Goal: Task Accomplishment & Management: Use online tool/utility

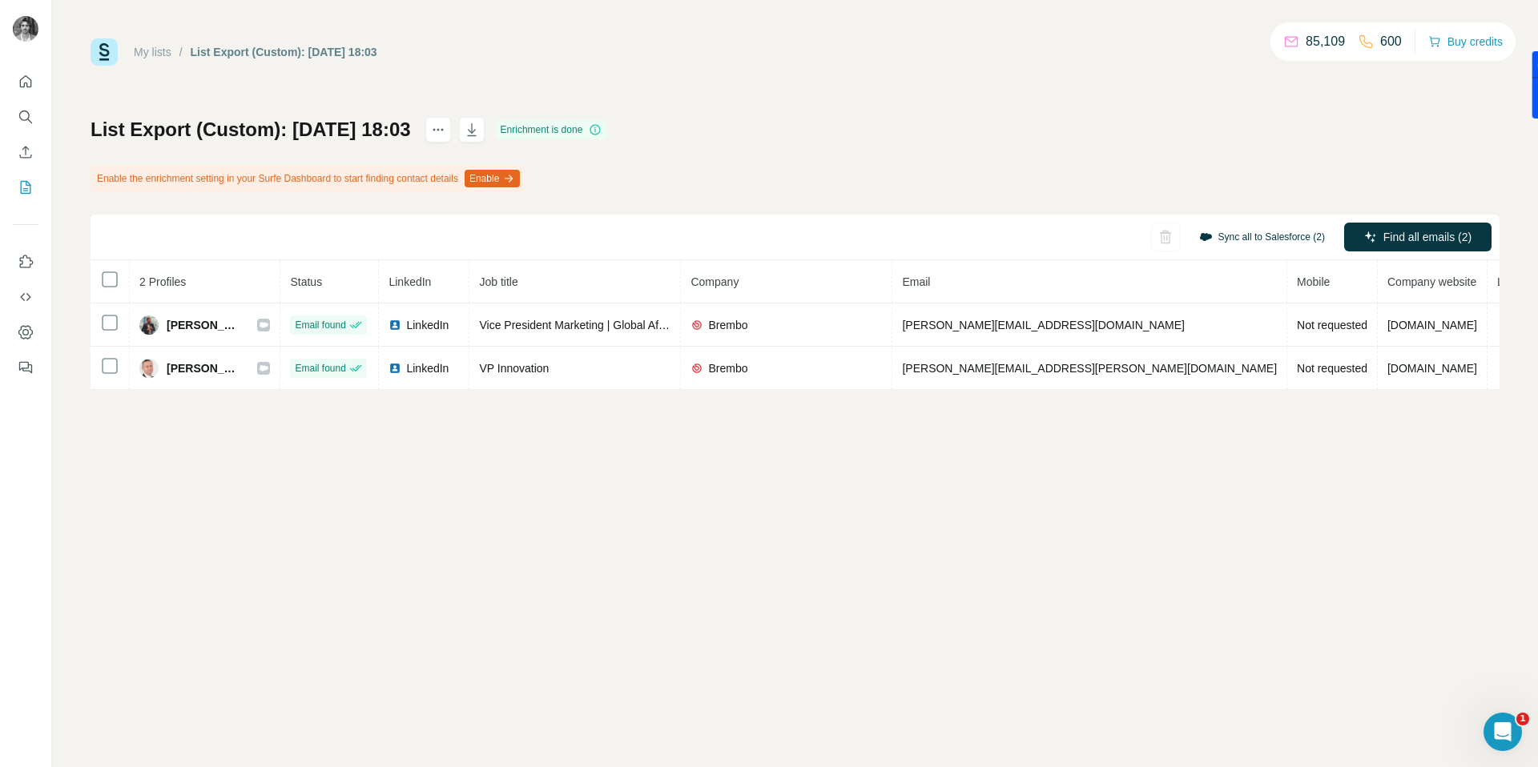
click at [1258, 236] on button "Sync all to Salesforce (2)" at bounding box center [1262, 237] width 148 height 24
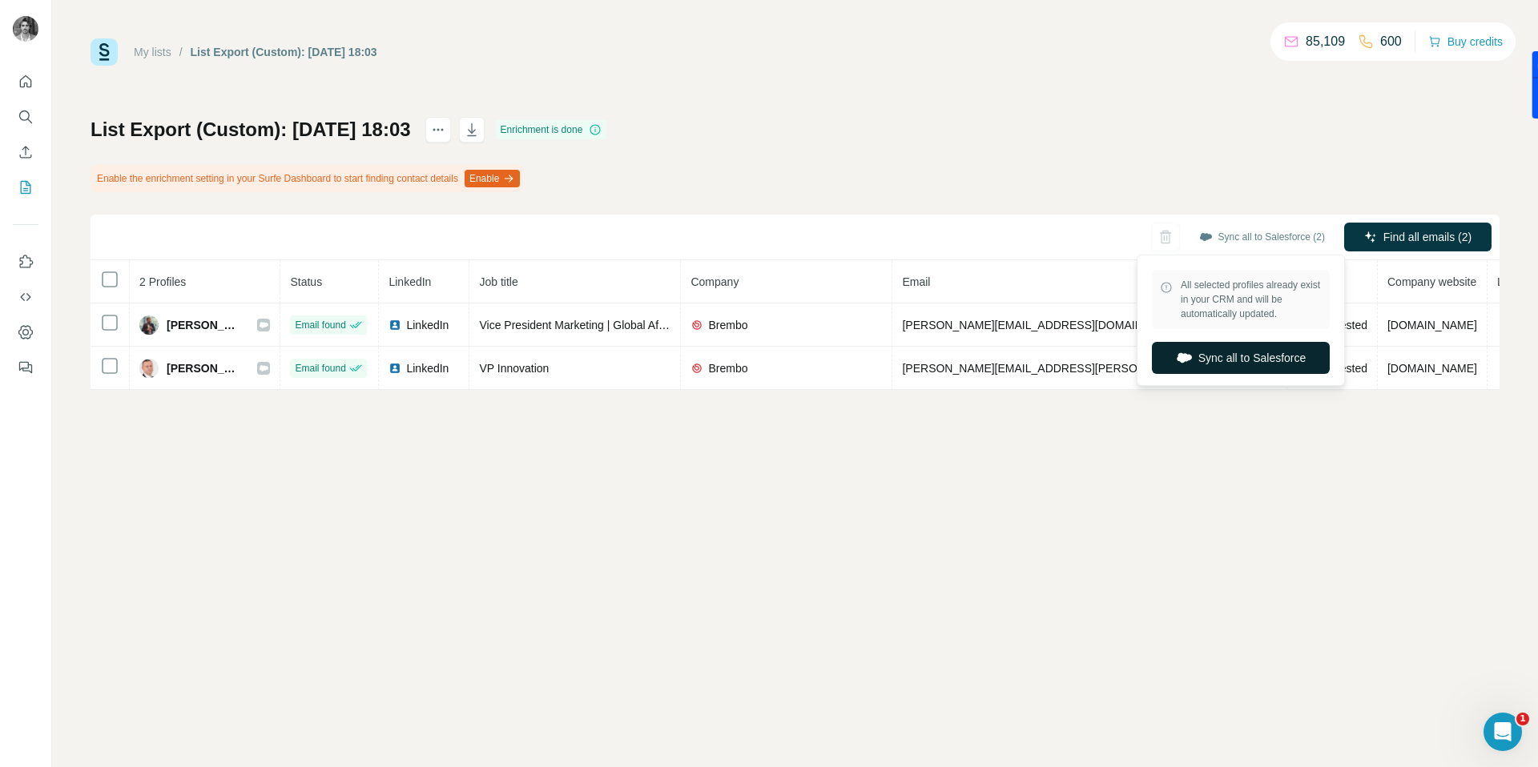
click at [1237, 357] on button "Sync all to Salesforce" at bounding box center [1241, 358] width 178 height 32
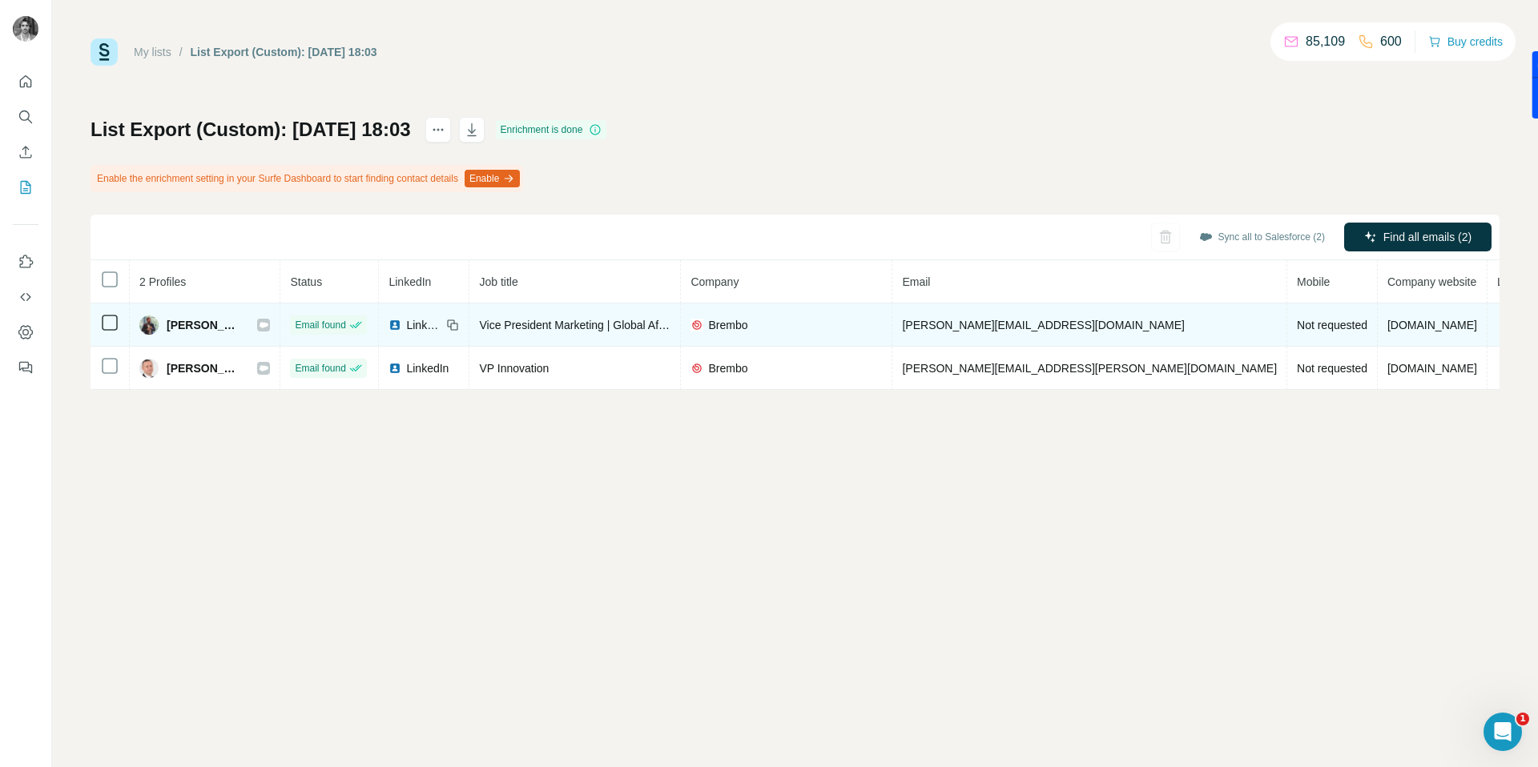
click at [268, 323] on icon at bounding box center [264, 325] width 9 height 6
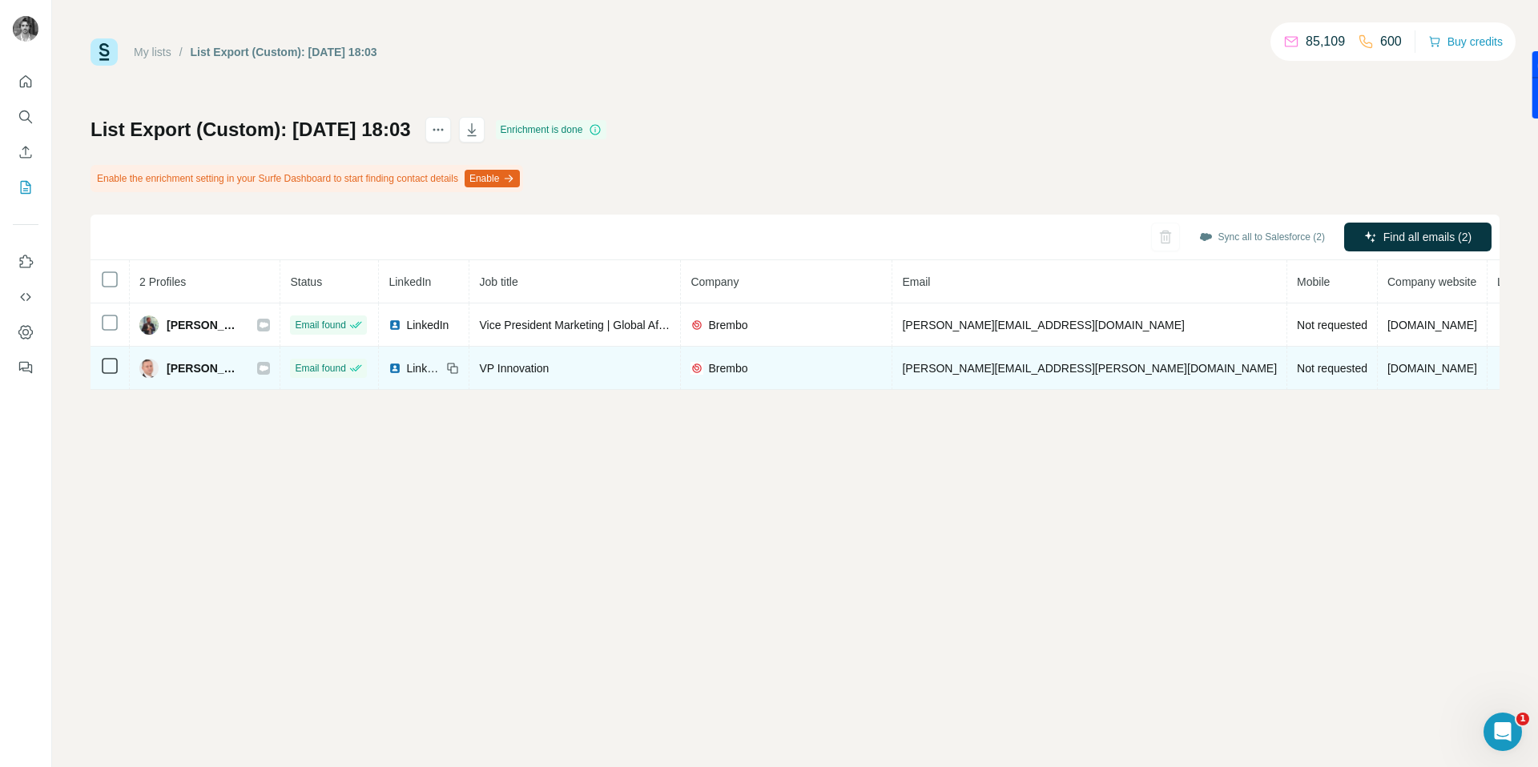
click at [270, 365] on div "[PERSON_NAME]" at bounding box center [204, 368] width 131 height 19
click at [268, 366] on icon at bounding box center [264, 368] width 9 height 6
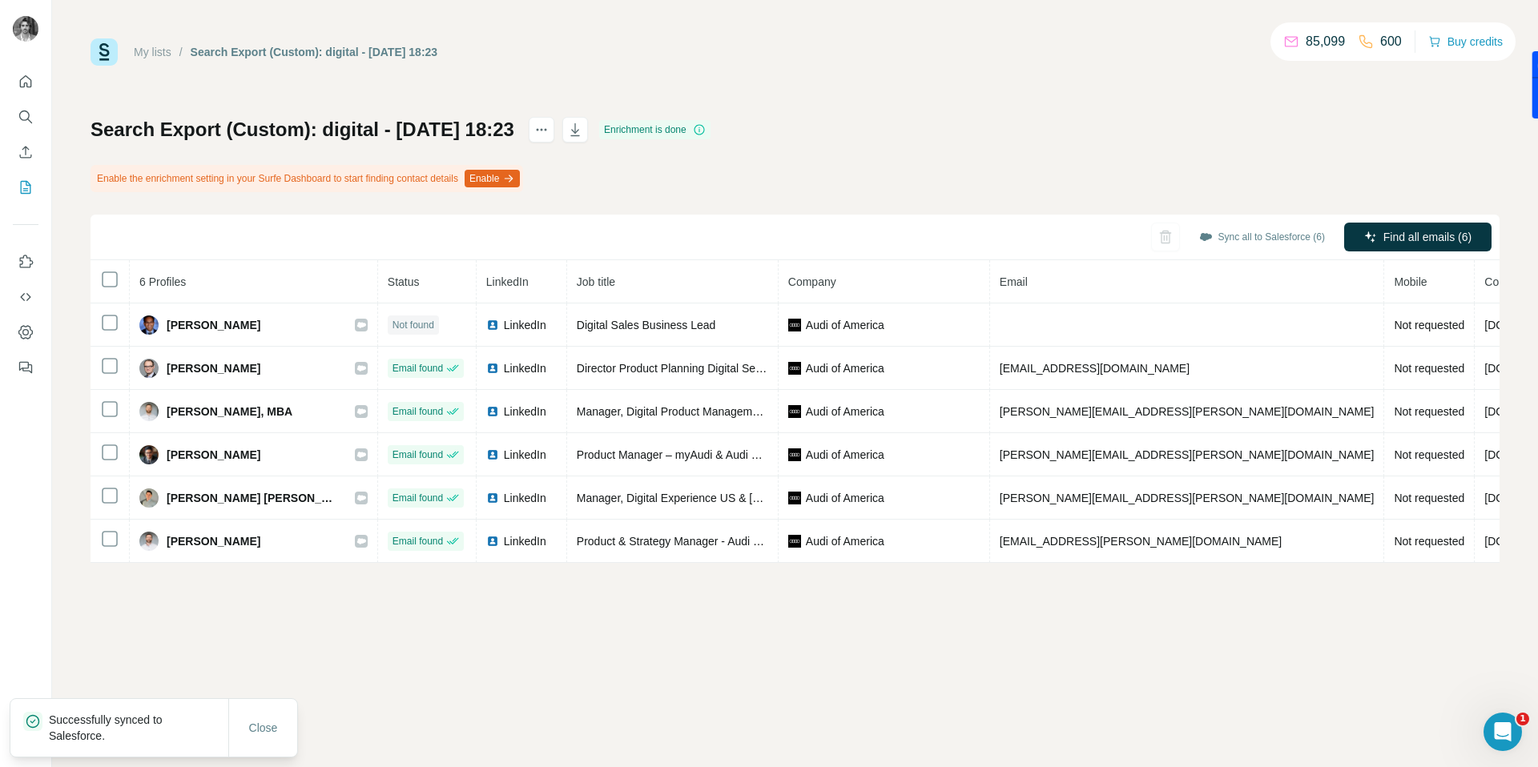
click at [145, 51] on link "My lists" at bounding box center [153, 52] width 38 height 13
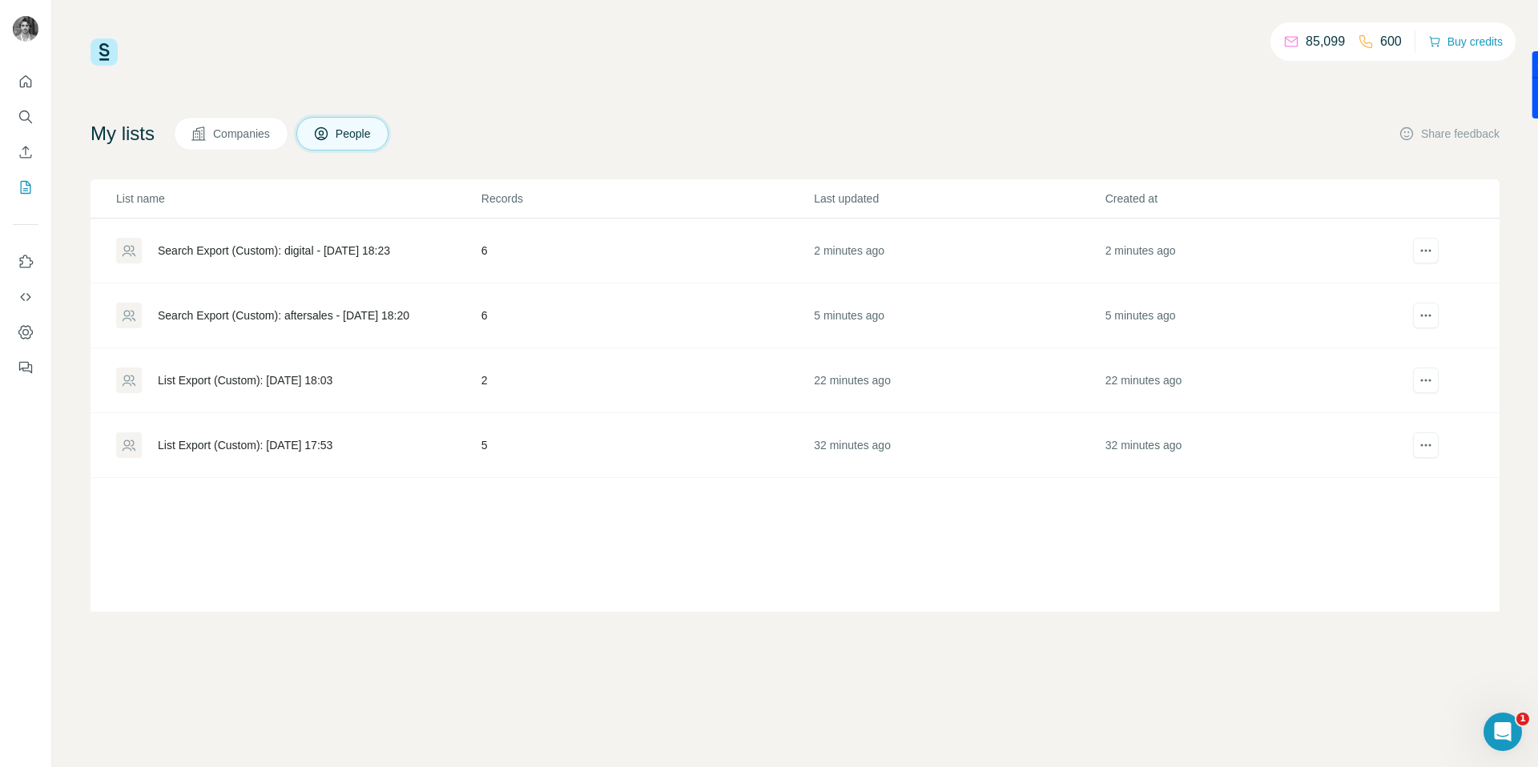
click at [372, 314] on div "Search Export (Custom): aftersales - [DATE] 18:20" at bounding box center [284, 316] width 252 height 16
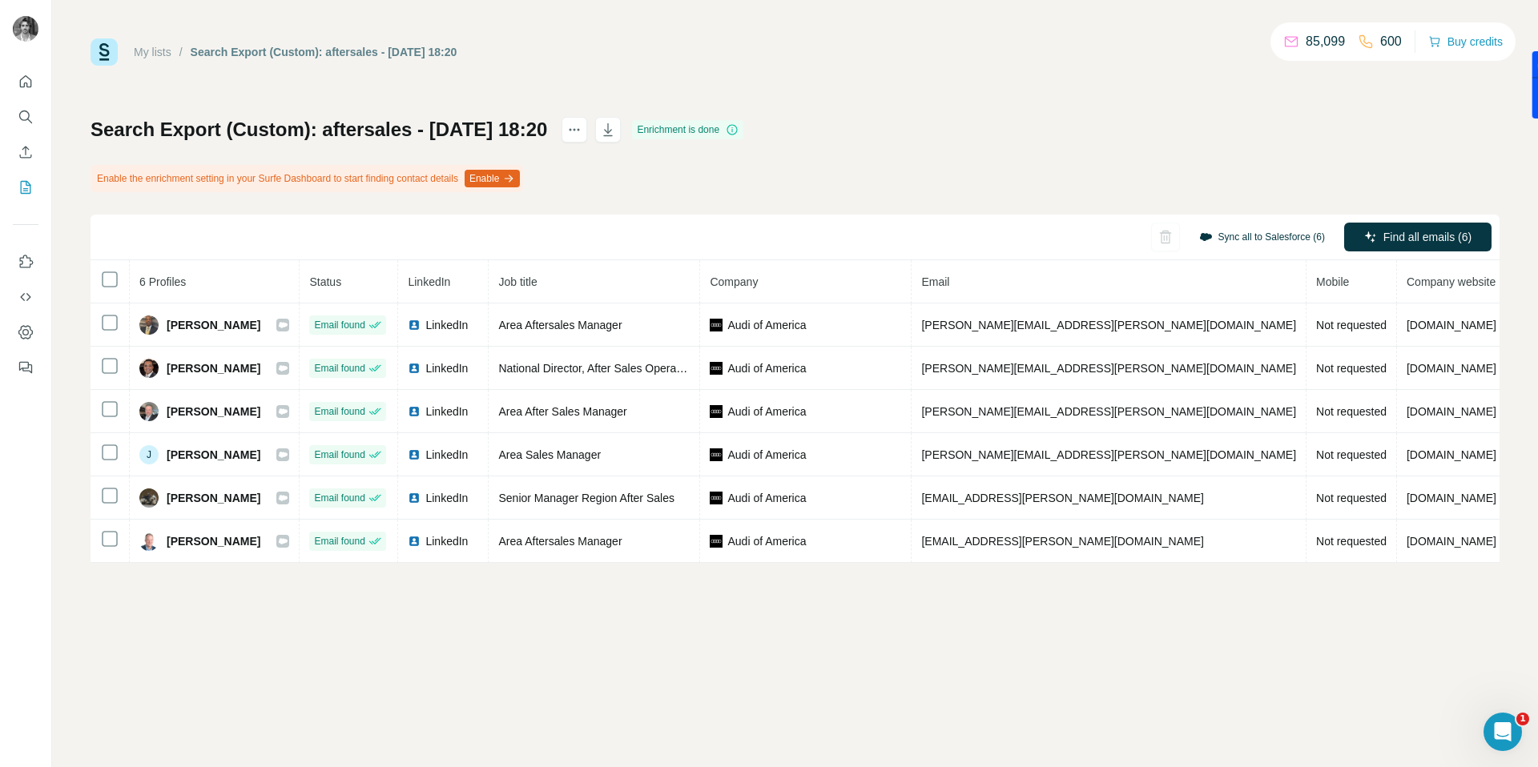
click at [1246, 233] on button "Sync all to Salesforce (6)" at bounding box center [1262, 237] width 148 height 24
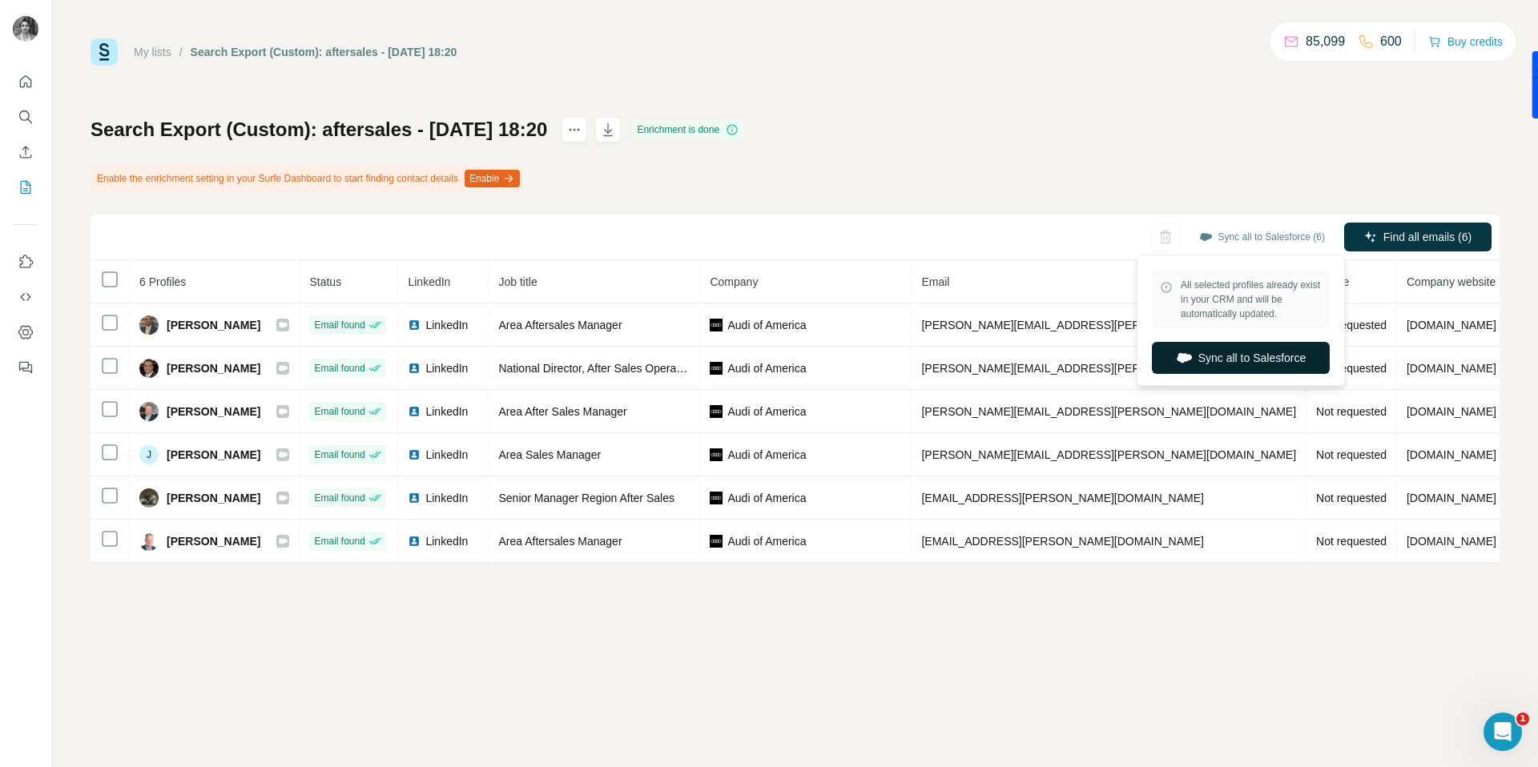
click at [1247, 352] on button "Sync all to Salesforce" at bounding box center [1241, 358] width 178 height 32
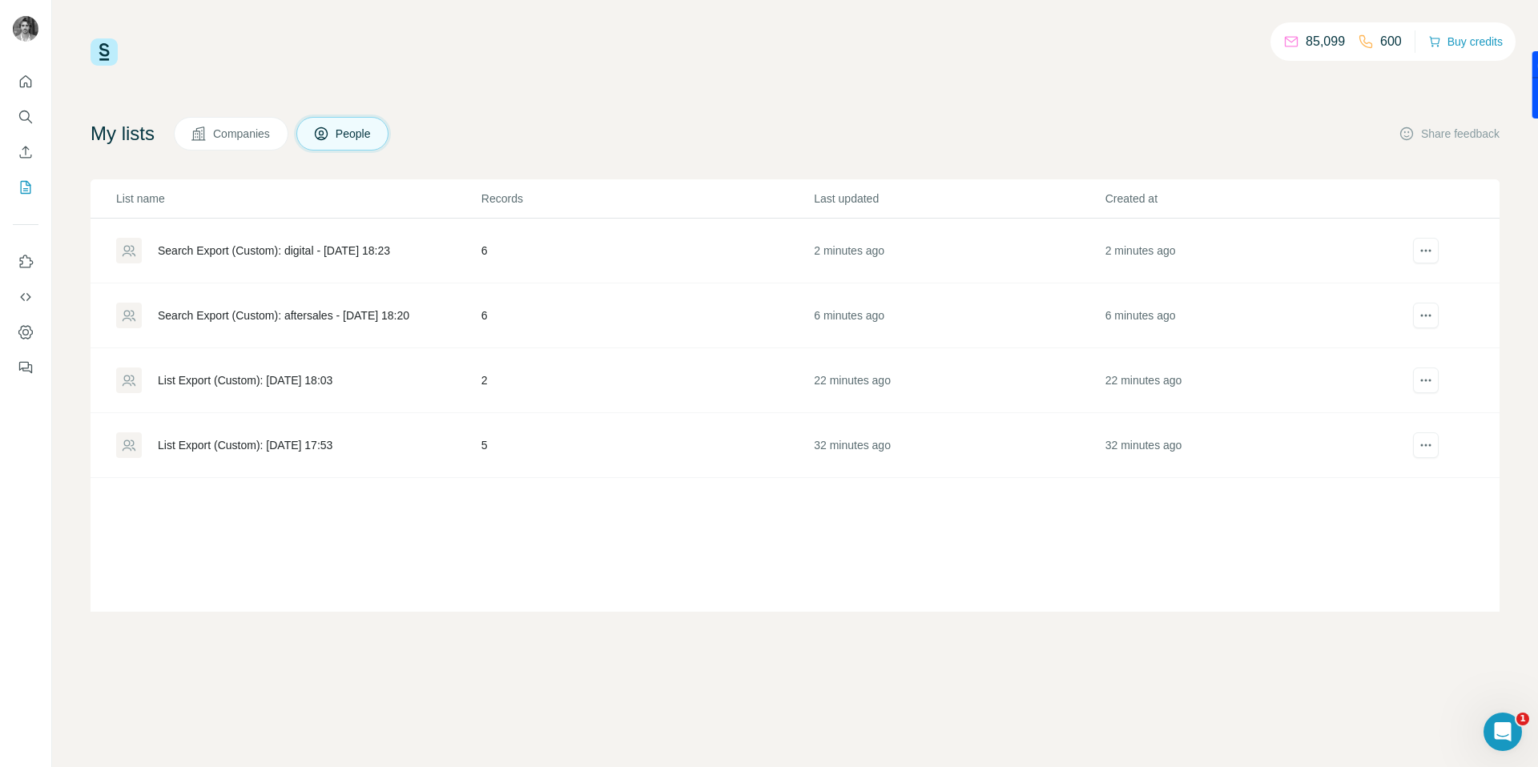
click at [365, 245] on div "Search Export (Custom): digital - [DATE] 18:23" at bounding box center [274, 251] width 232 height 16
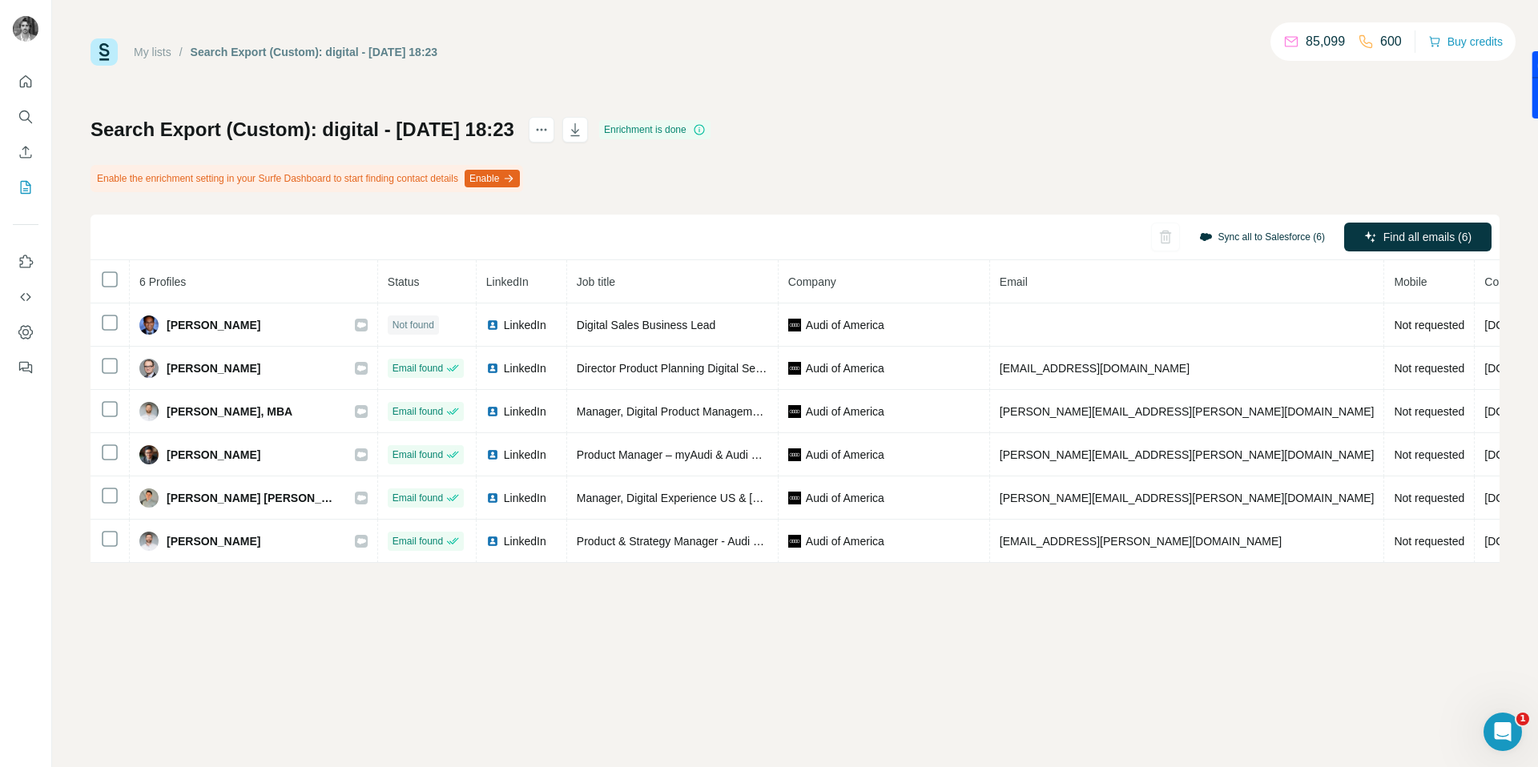
click at [1231, 231] on button "Sync all to Salesforce (6)" at bounding box center [1262, 237] width 148 height 24
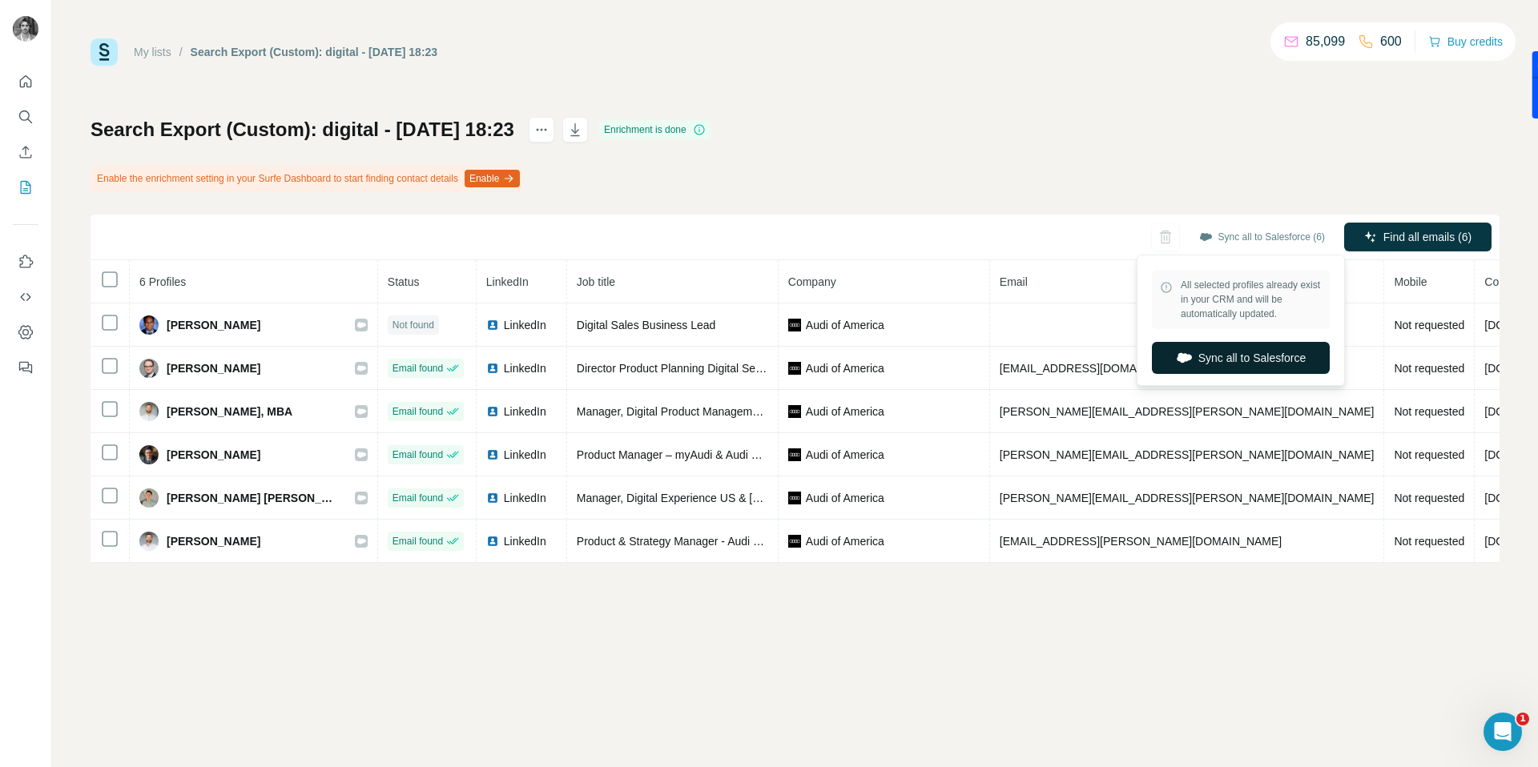
click at [1246, 368] on button "Sync all to Salesforce" at bounding box center [1241, 358] width 178 height 32
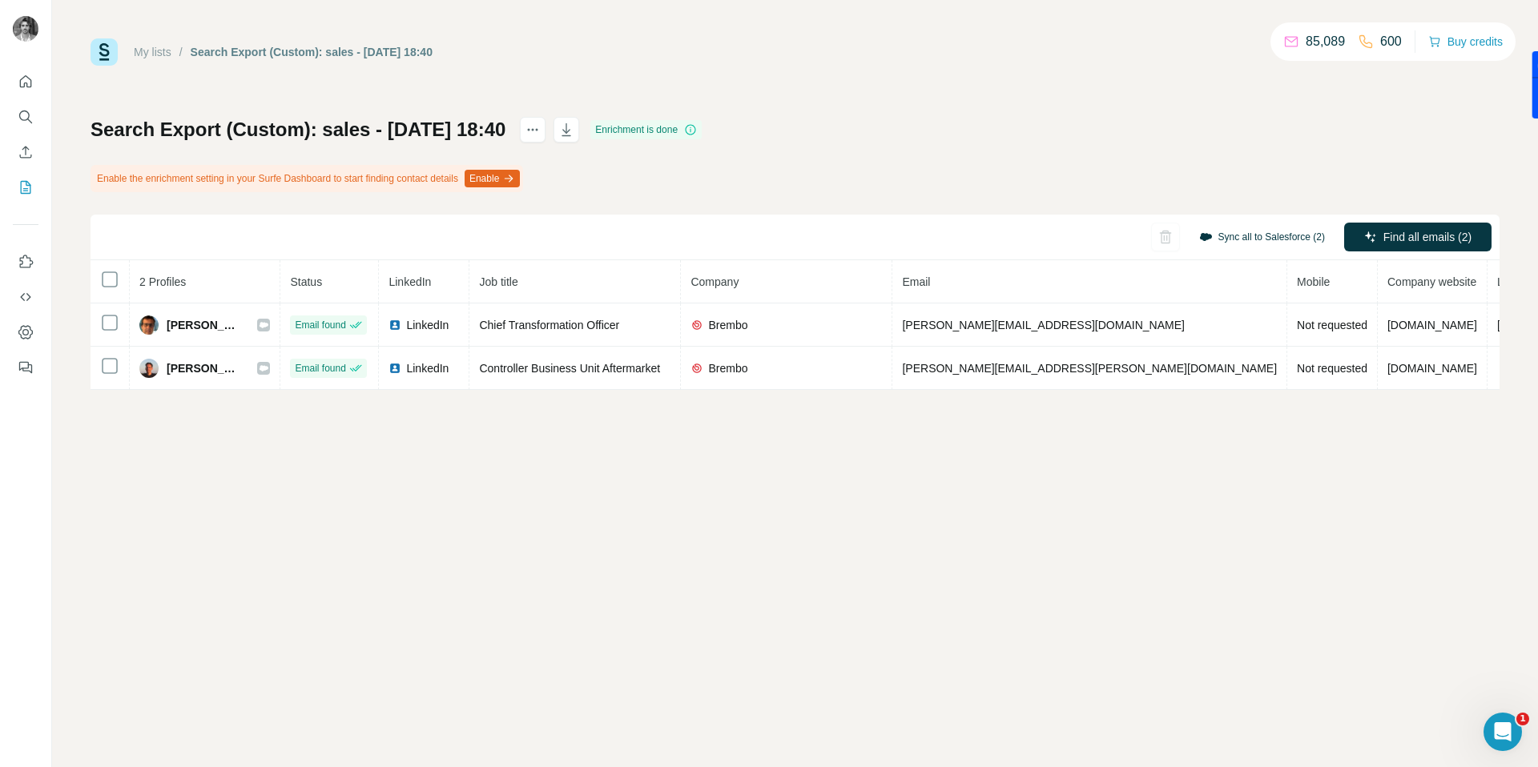
click at [1283, 235] on button "Sync all to Salesforce (2)" at bounding box center [1262, 237] width 148 height 24
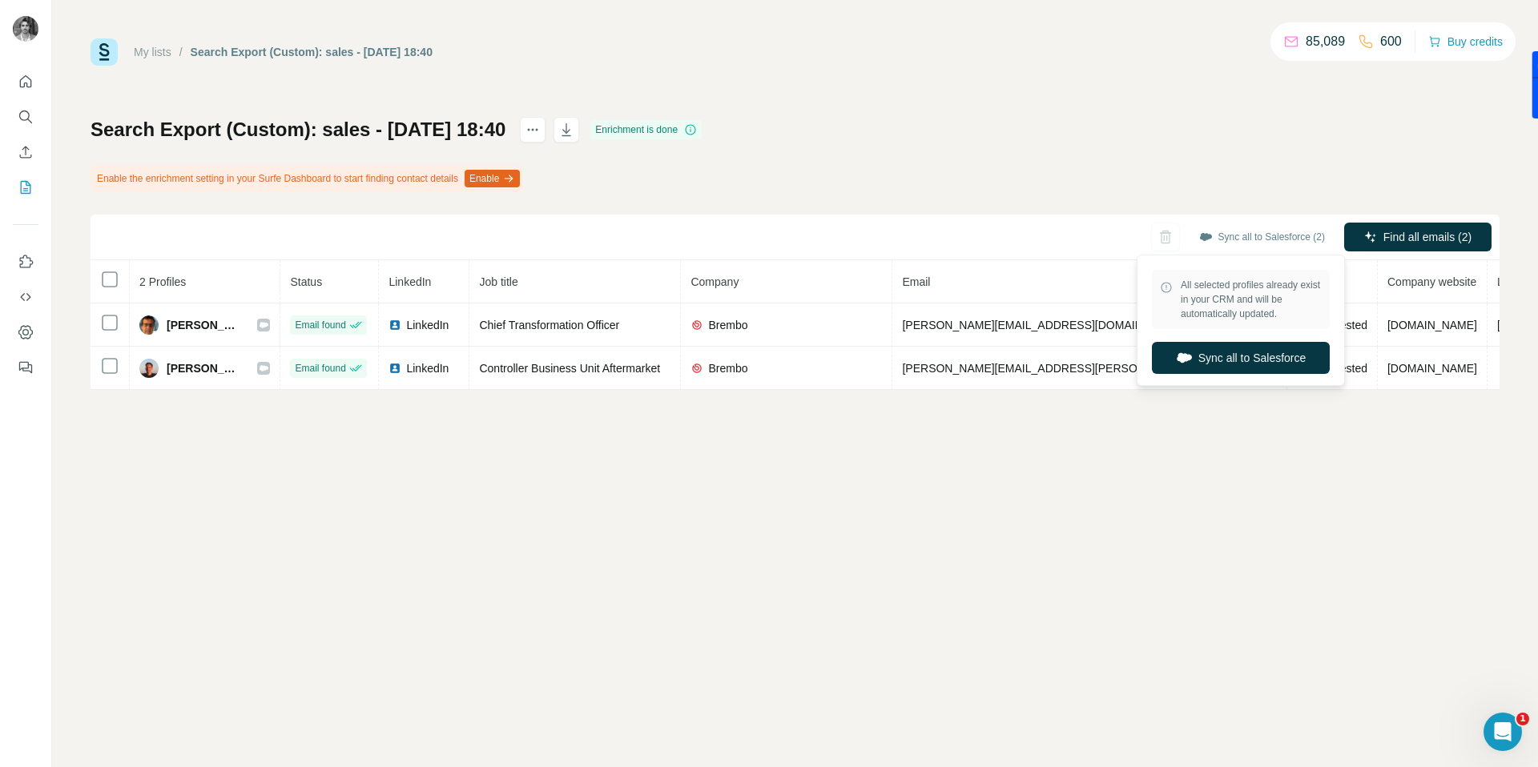
click at [1268, 374] on div "All selected profiles already exist in your CRM and will be automatically updat…" at bounding box center [1241, 320] width 200 height 123
click at [1268, 365] on button "Sync all to Salesforce" at bounding box center [1241, 358] width 178 height 32
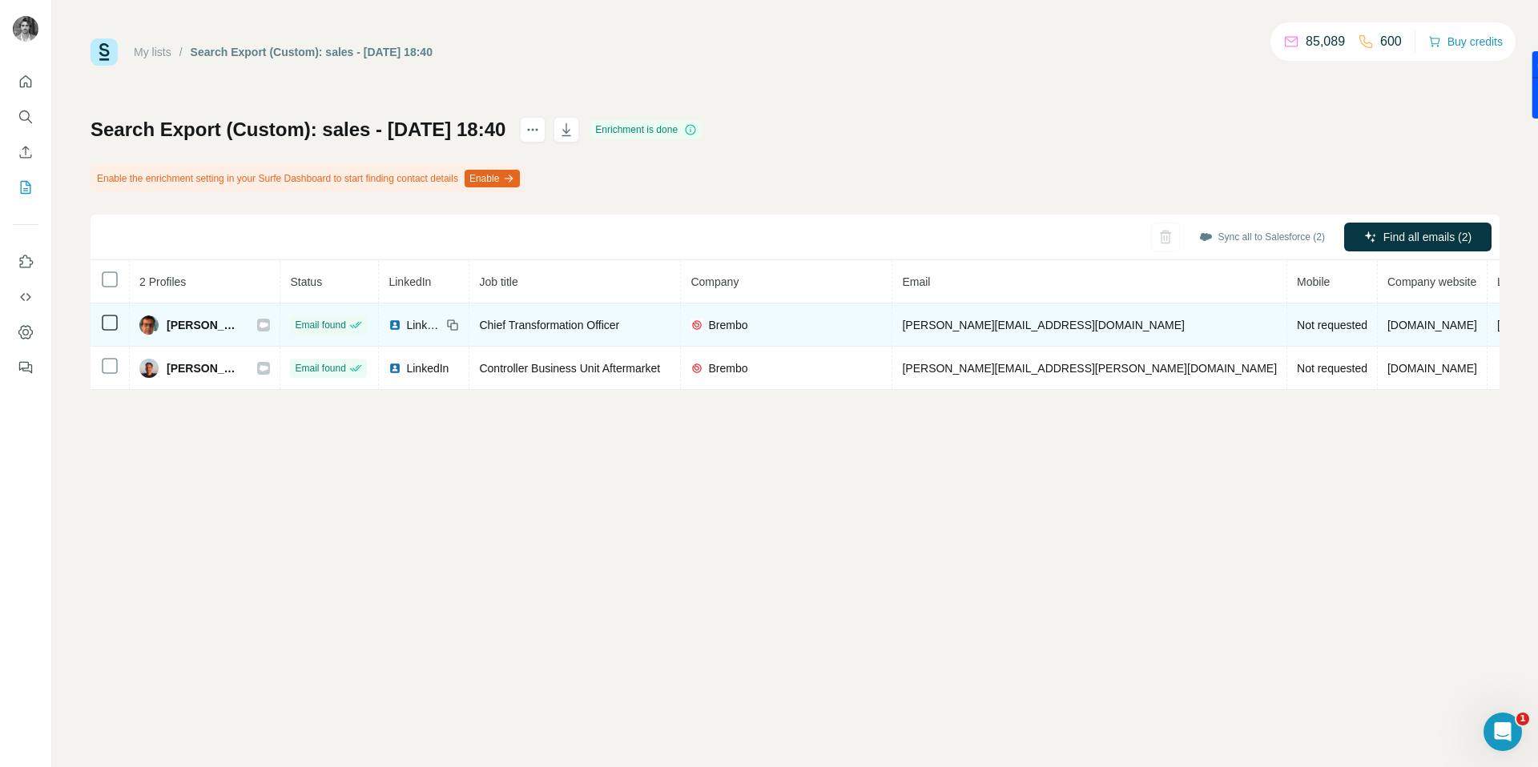
click at [261, 324] on icon at bounding box center [264, 325] width 9 height 6
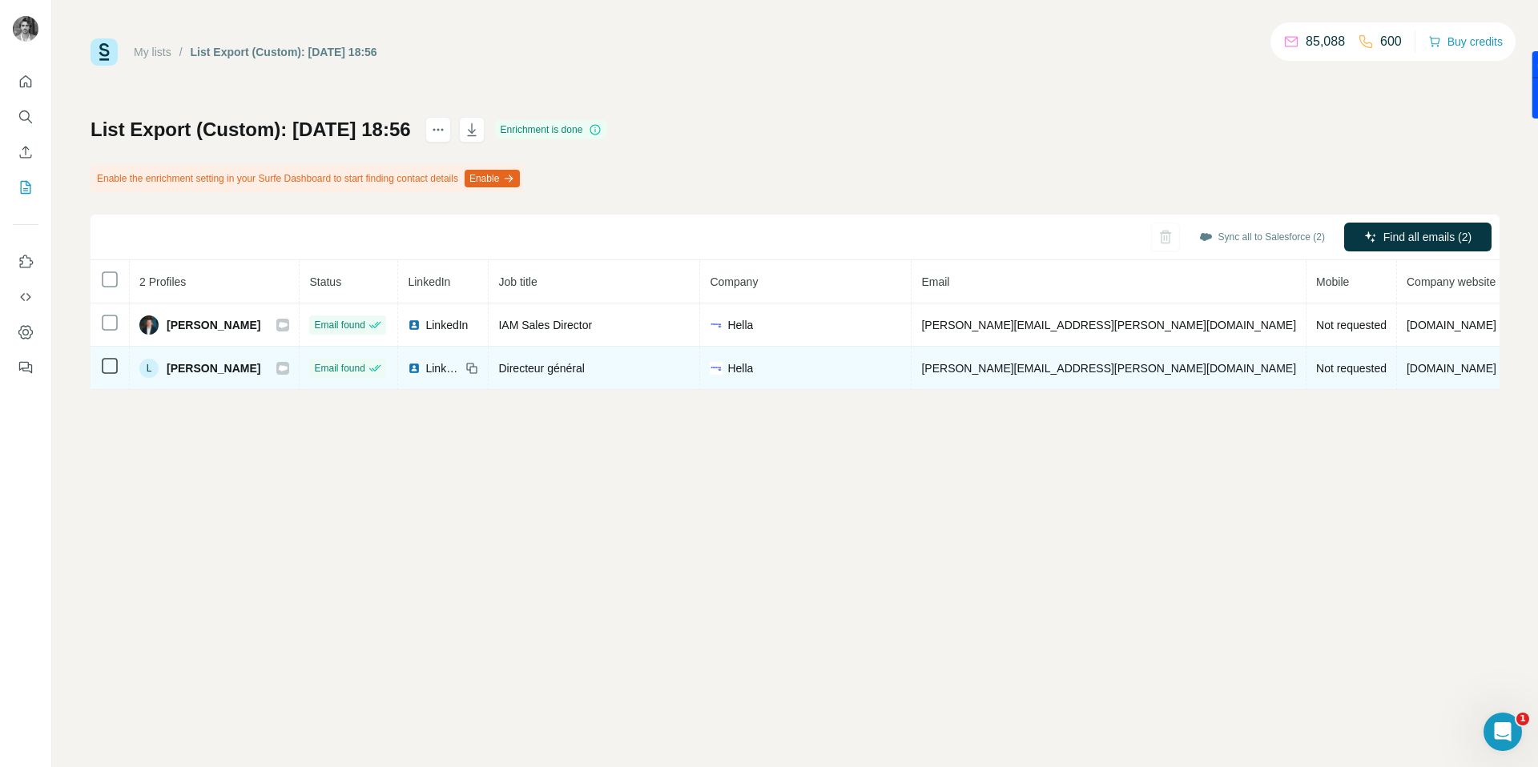
click at [284, 371] on div "L Lionel Poncin" at bounding box center [214, 368] width 150 height 19
click at [289, 369] on div at bounding box center [282, 368] width 13 height 13
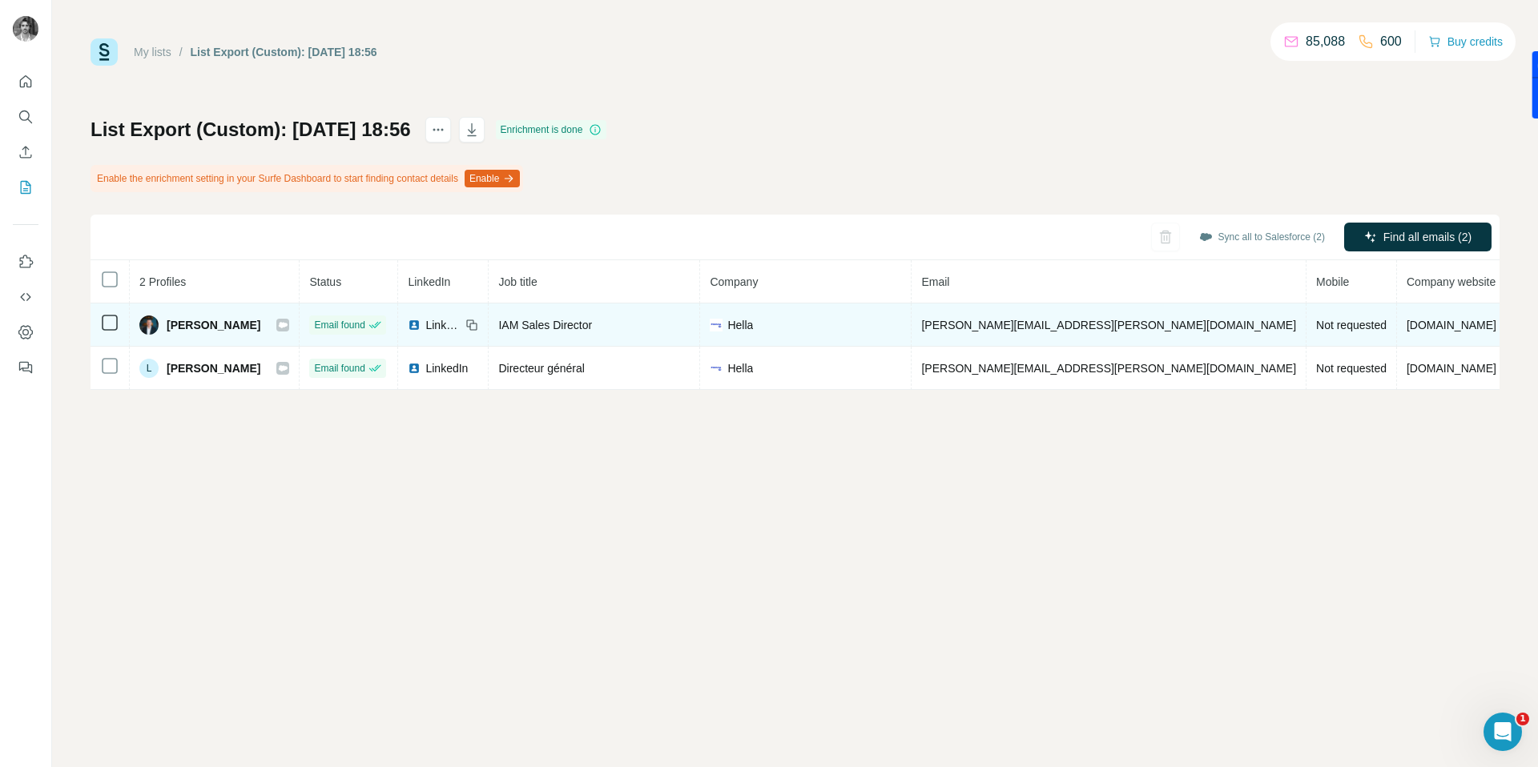
click at [288, 322] on icon at bounding box center [283, 325] width 9 height 6
